Goal: Information Seeking & Learning: Learn about a topic

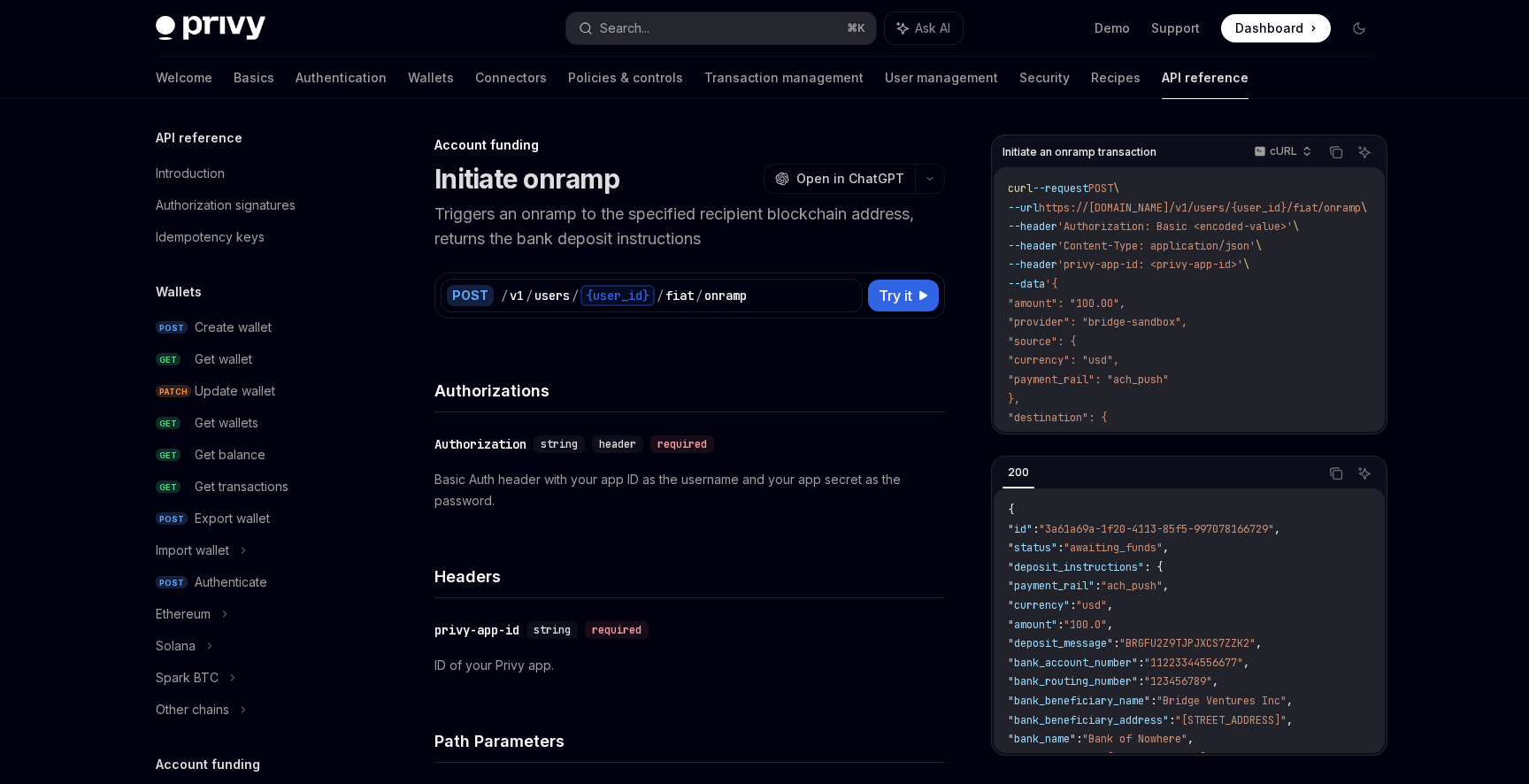
scroll to position [529, 0]
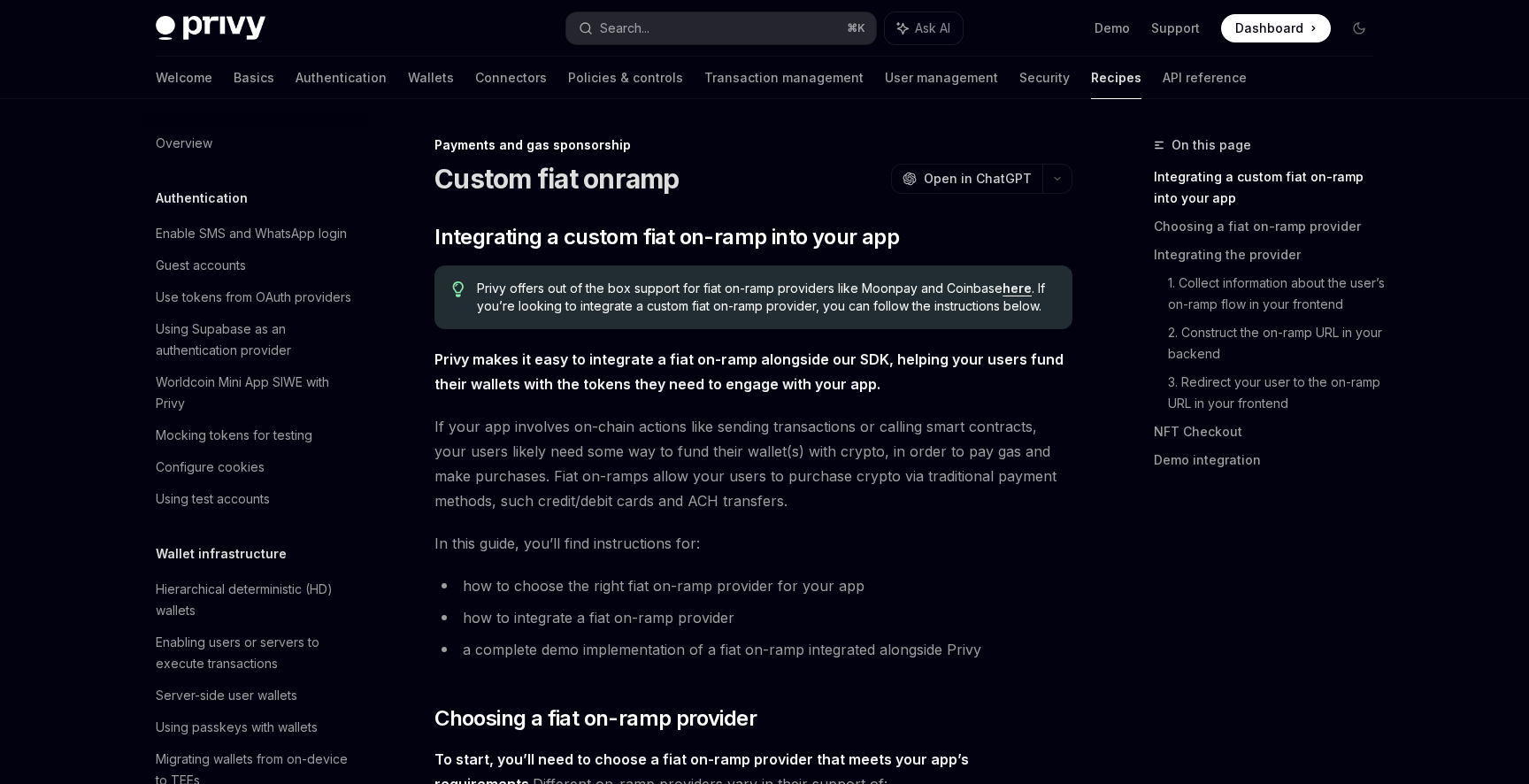
scroll to position [1241, 0]
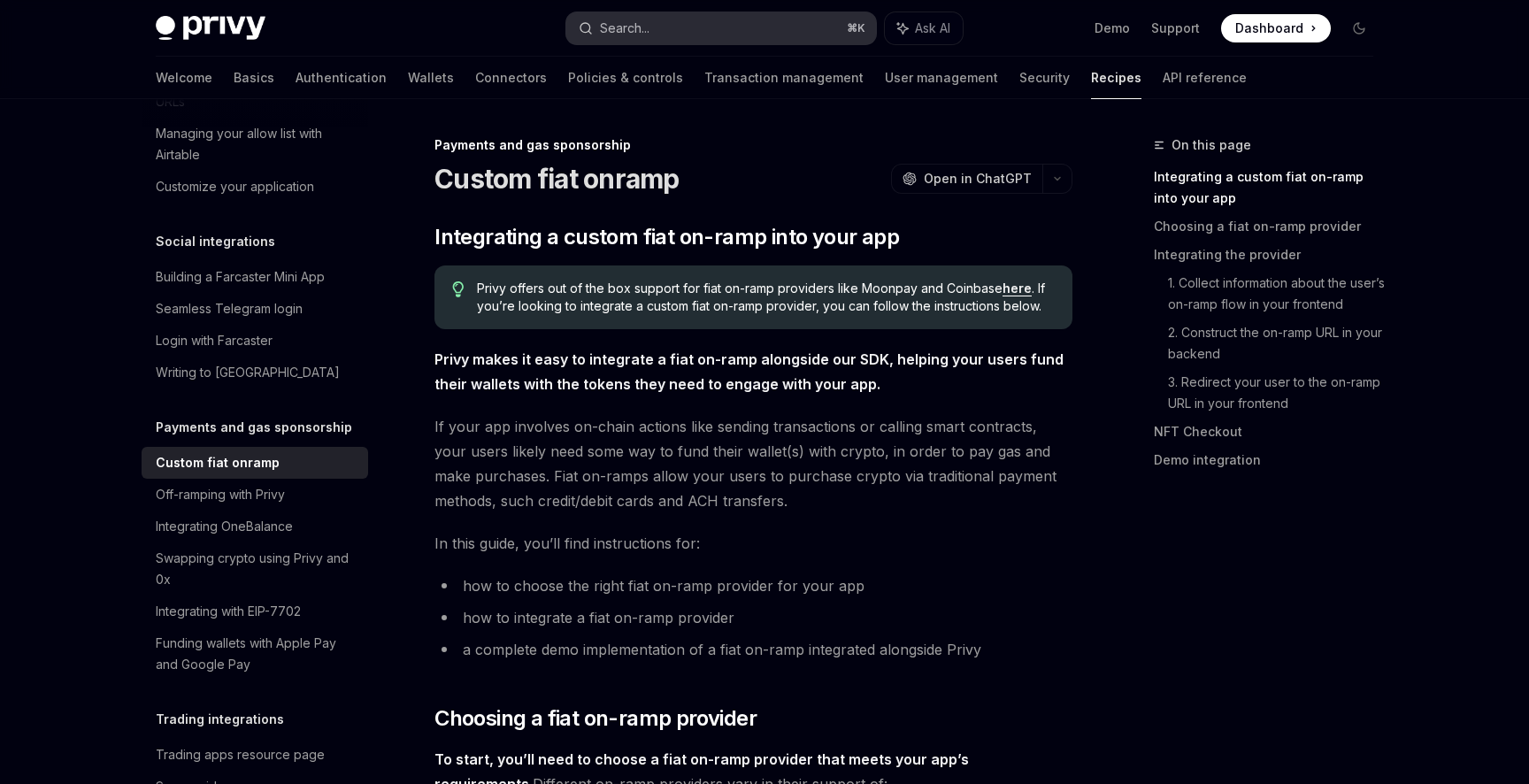
click at [679, 13] on button "Search... ⌘ K" at bounding box center [722, 28] width 310 height 32
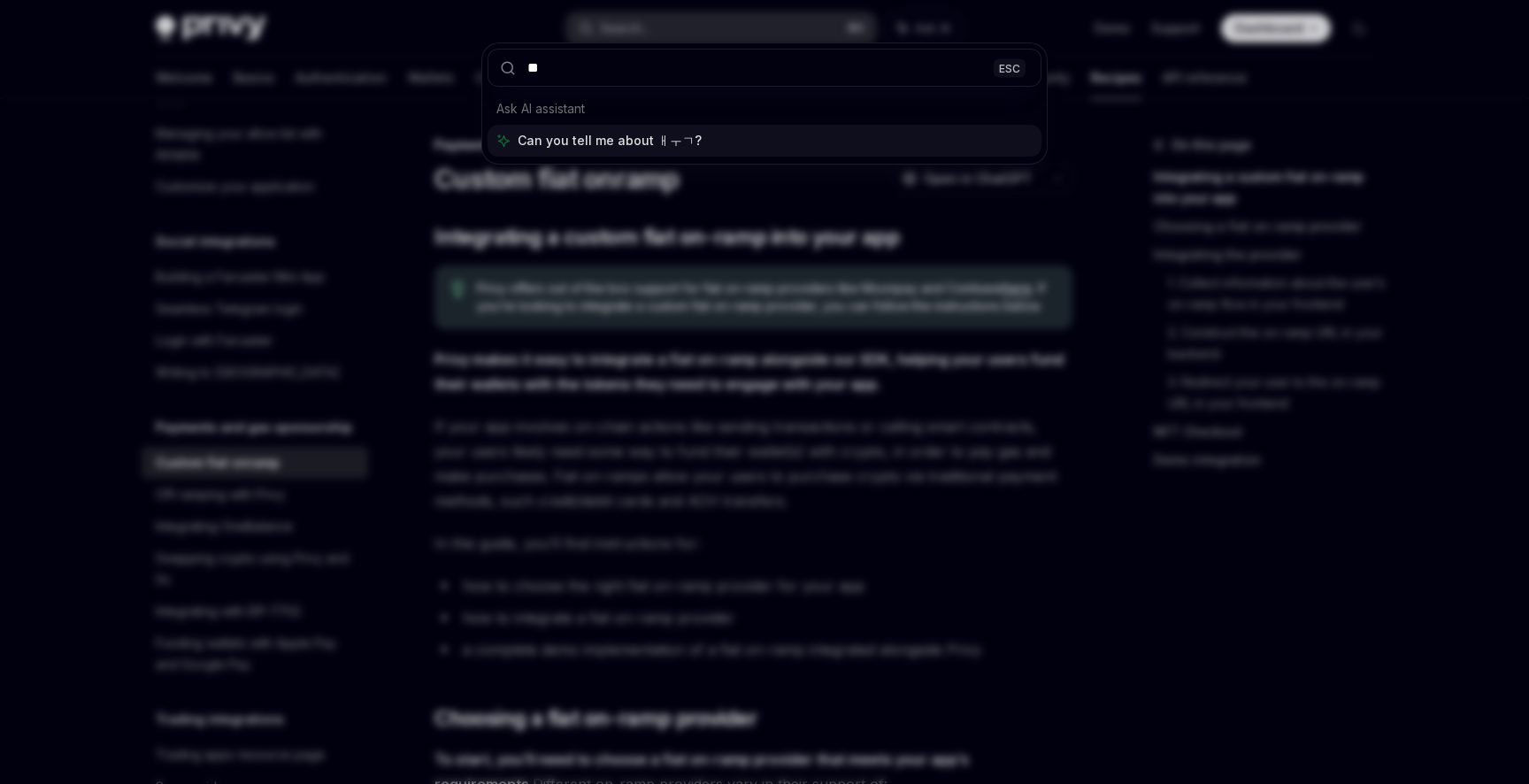
type input "*"
type input "******"
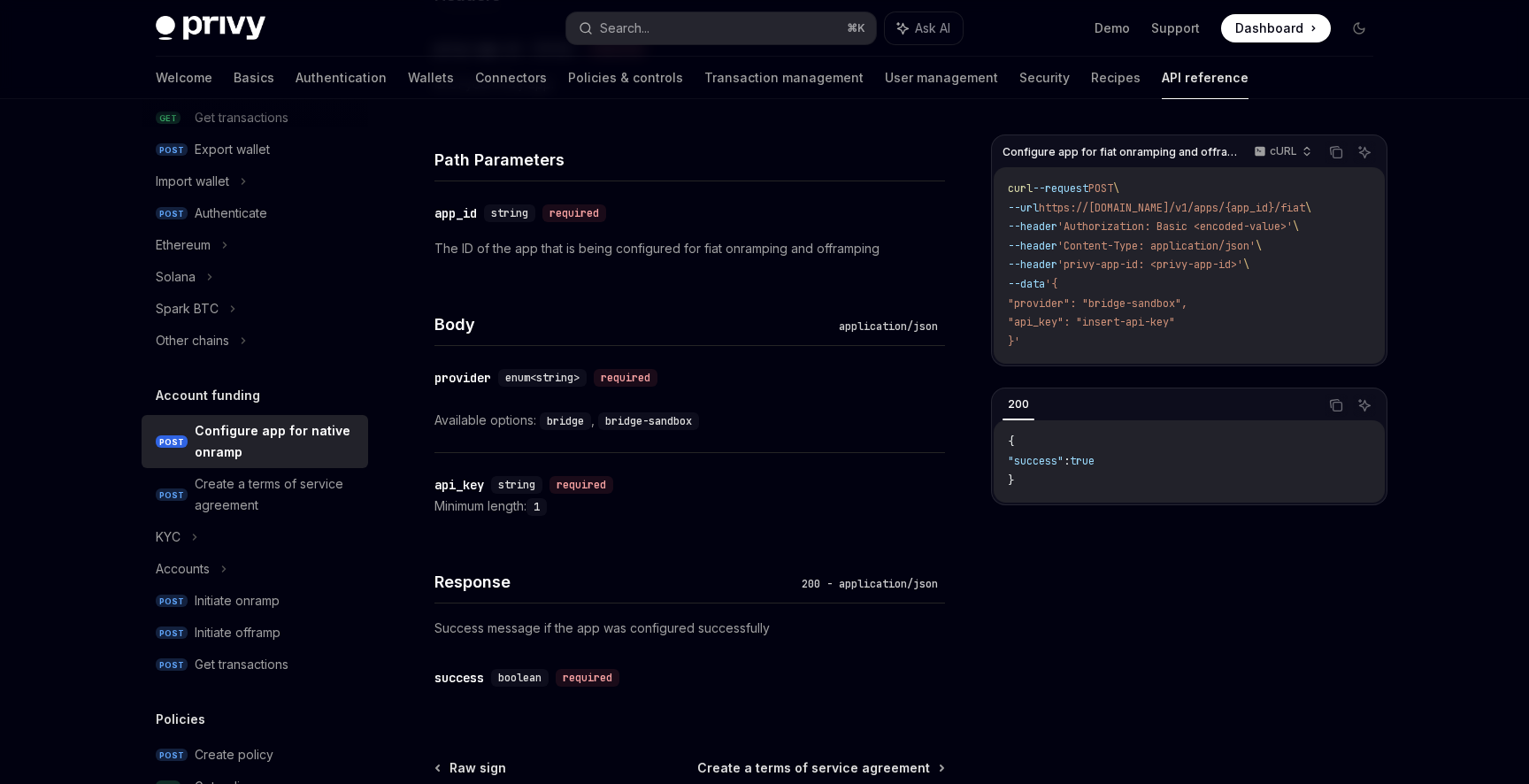
scroll to position [727, 0]
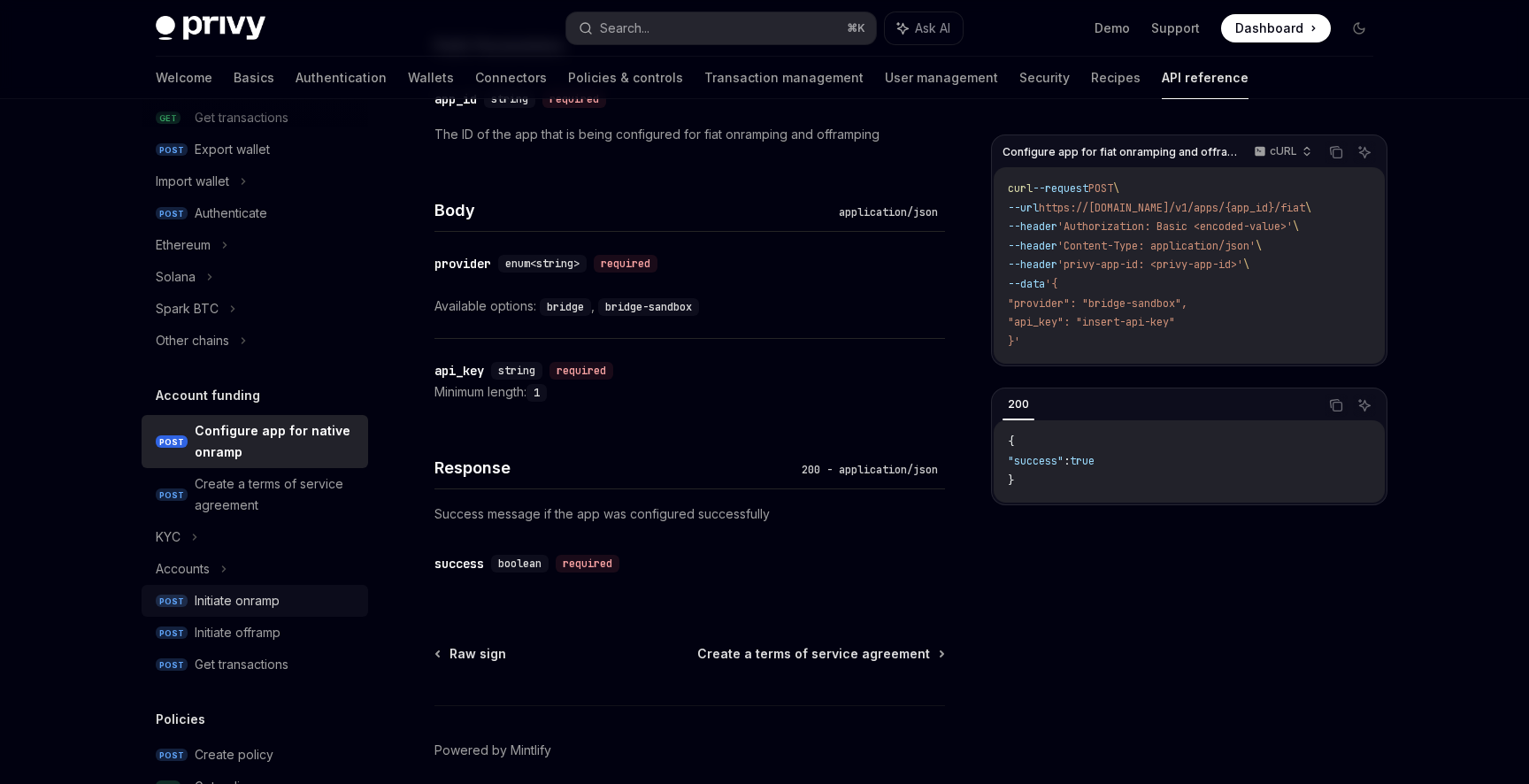
click at [264, 601] on div "Initiate onramp" at bounding box center [237, 601] width 85 height 21
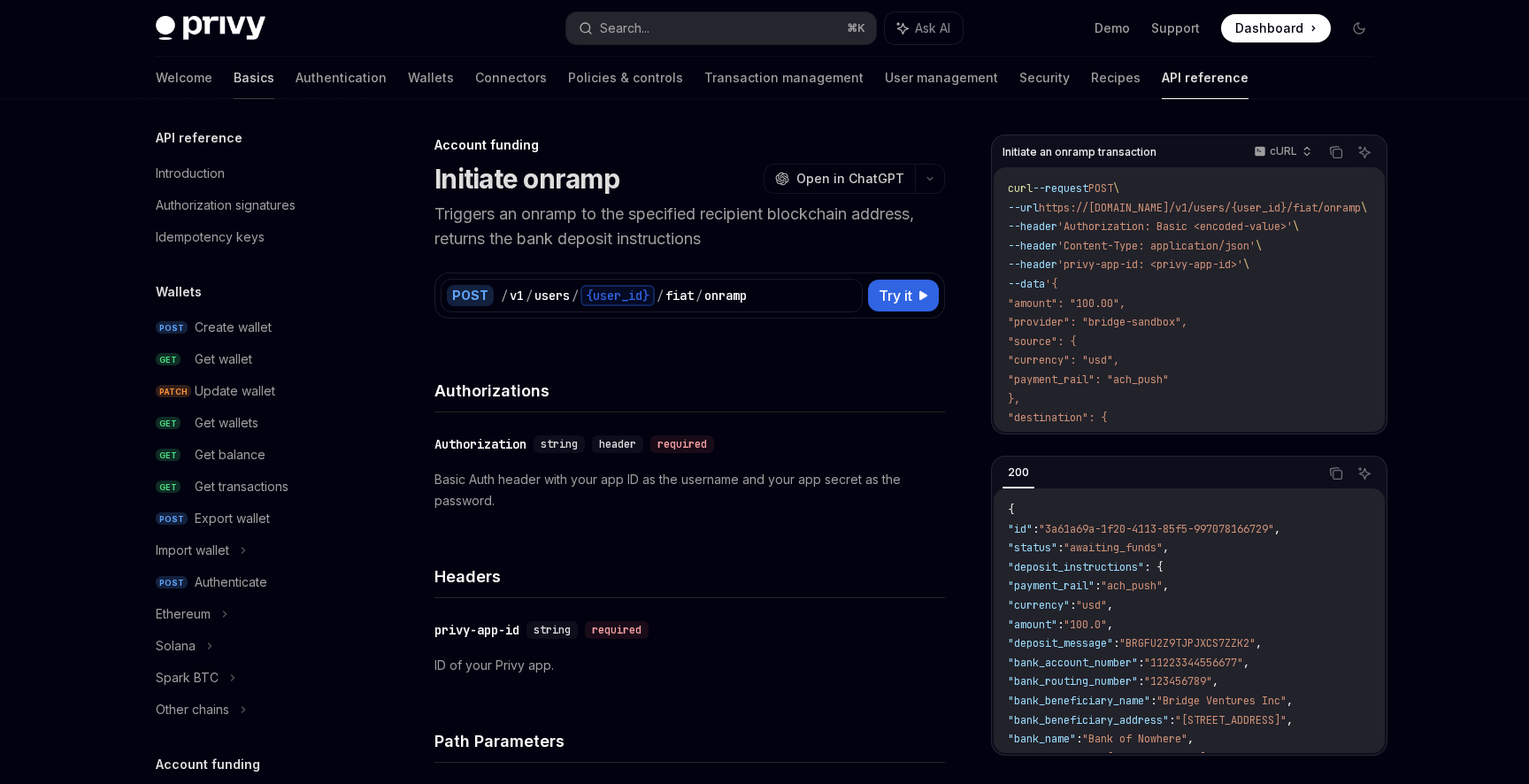
click at [233, 62] on link "Basics" at bounding box center [254, 78] width 41 height 43
type textarea "*"
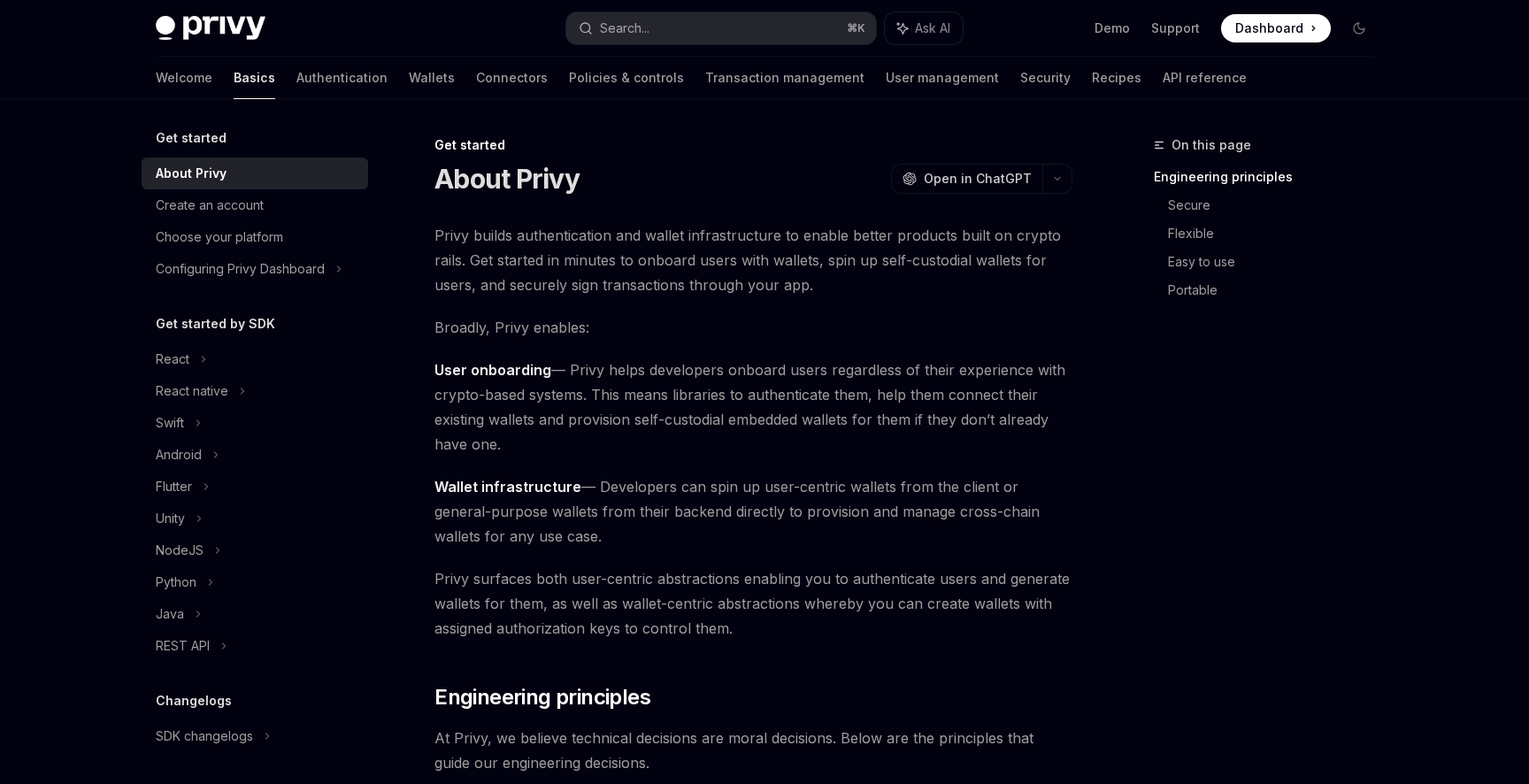
click at [1280, 28] on span "Dashboard" at bounding box center [1269, 28] width 68 height 18
